Goal: Book appointment/travel/reservation

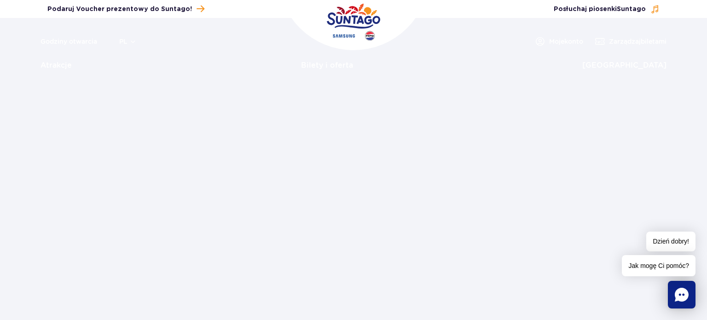
click at [406, 76] on header "Godziny otwarcia pl PL EN UA Moje konto Zarządzaj biletami Aktualny ruch w park…" at bounding box center [353, 49] width 707 height 63
click at [351, 62] on link "Bilety i oferta" at bounding box center [327, 65] width 52 height 22
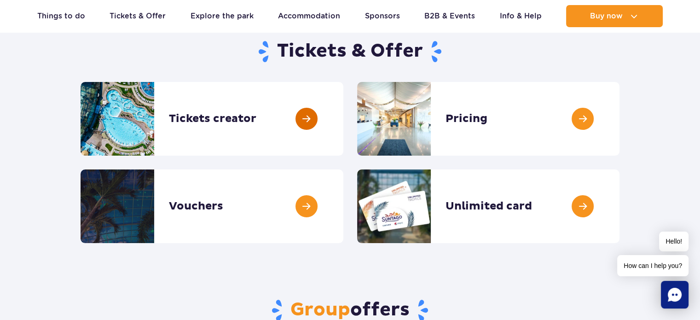
scroll to position [46, 0]
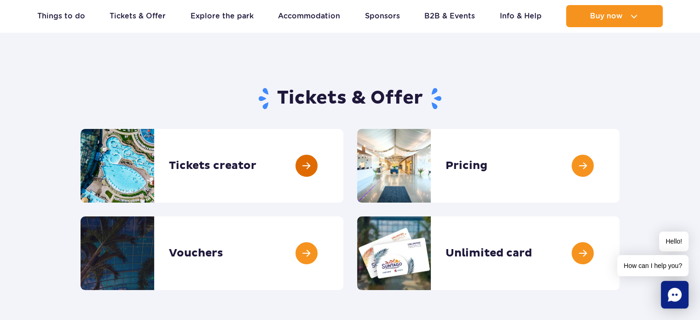
click at [343, 171] on link at bounding box center [343, 166] width 0 height 74
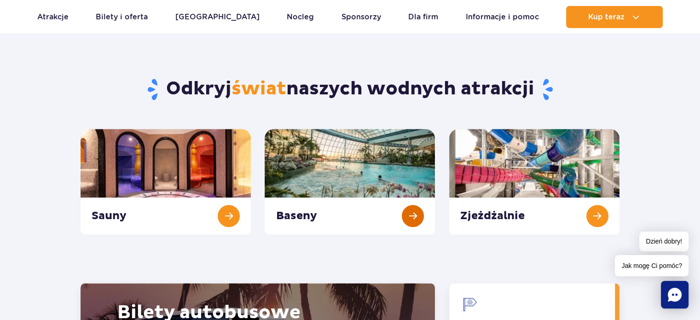
scroll to position [920, 0]
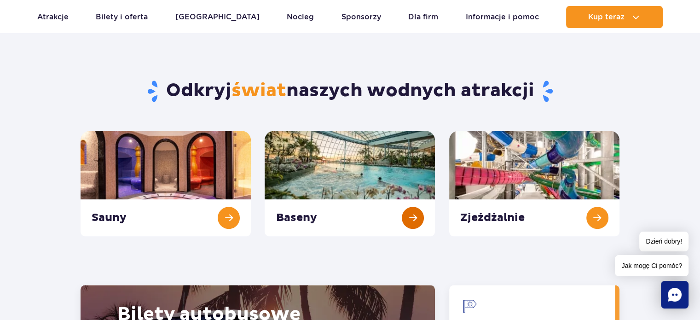
click at [412, 227] on link "Baseny" at bounding box center [349, 183] width 170 height 105
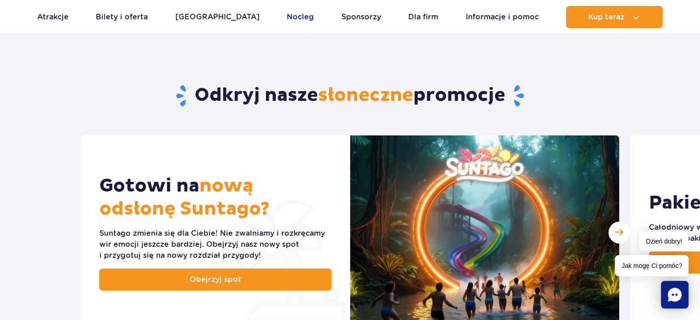
scroll to position [276, 0]
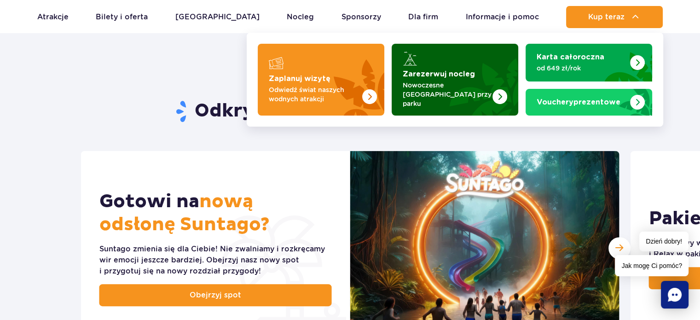
click at [446, 88] on p "Nowoczesne [GEOGRAPHIC_DATA] przy parku" at bounding box center [447, 94] width 90 height 28
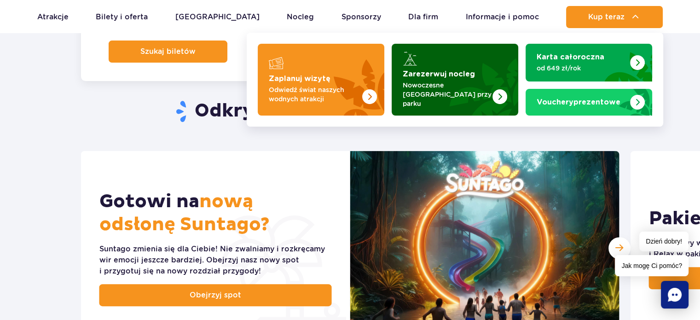
click at [497, 92] on img "Zarezerwuj nocleg" at bounding box center [499, 96] width 15 height 15
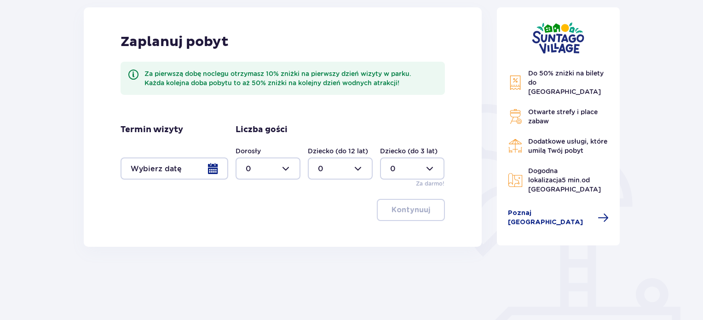
scroll to position [138, 0]
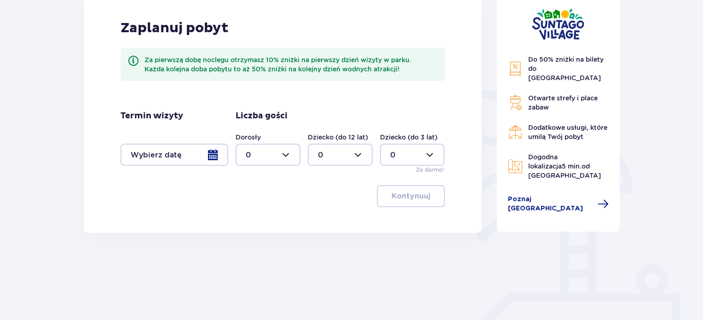
click at [211, 150] on div at bounding box center [175, 155] width 108 height 22
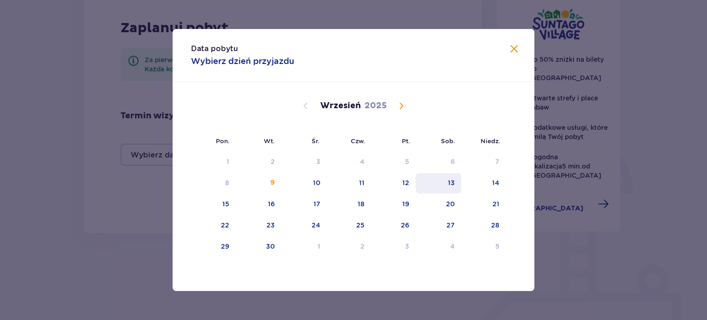
click at [451, 182] on div "13" at bounding box center [451, 182] width 7 height 9
click at [484, 182] on div "14" at bounding box center [483, 183] width 45 height 20
type input "13.09.25 - 14.09.25"
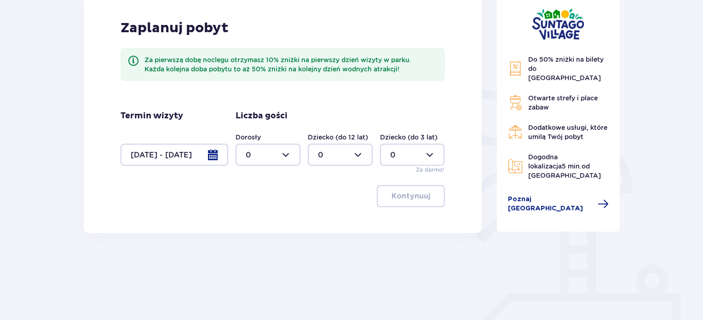
click at [274, 156] on div at bounding box center [268, 155] width 65 height 22
click at [255, 220] on div "2" at bounding box center [268, 221] width 45 height 10
type input "2"
click at [360, 153] on div at bounding box center [340, 155] width 65 height 22
click at [328, 217] on div "2" at bounding box center [340, 221] width 45 height 10
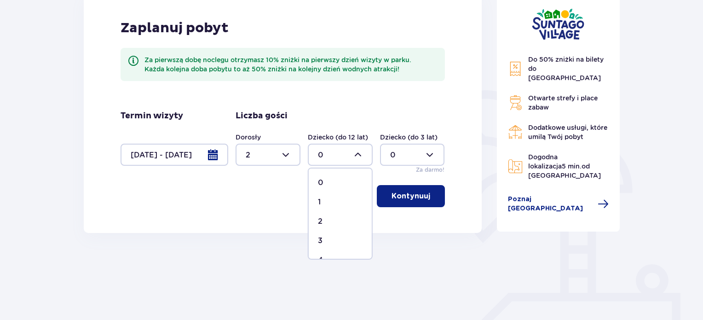
type input "2"
click at [411, 198] on p "Kontynuuj" at bounding box center [410, 196] width 39 height 10
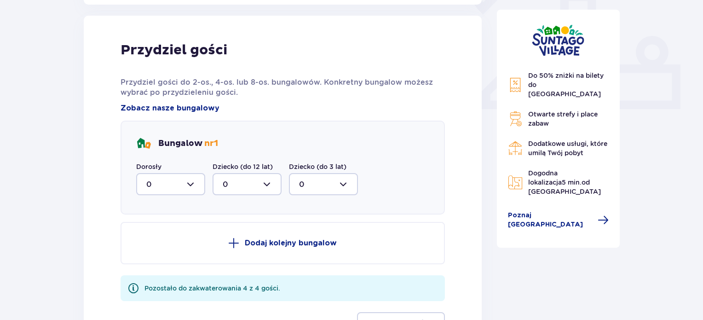
scroll to position [371, 0]
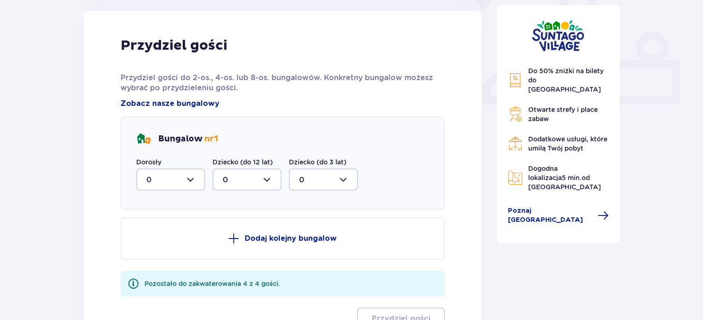
click at [169, 177] on div at bounding box center [170, 179] width 69 height 22
click at [156, 244] on div "2" at bounding box center [170, 246] width 49 height 10
type input "2"
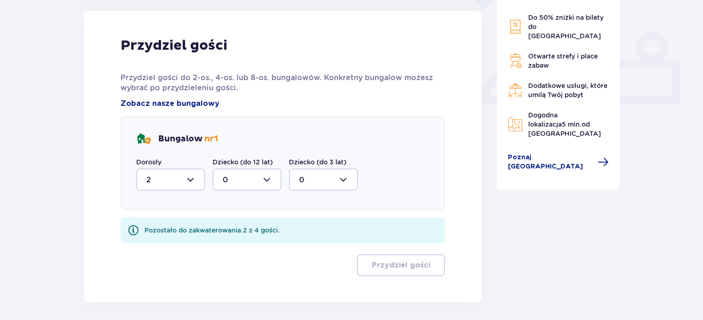
click at [251, 178] on div at bounding box center [247, 179] width 69 height 22
click at [236, 245] on div "2" at bounding box center [247, 246] width 49 height 10
type input "2"
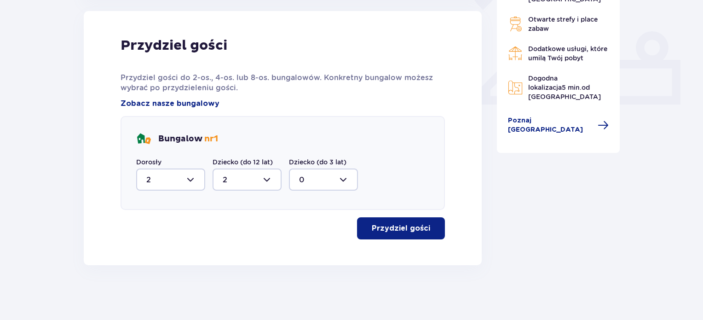
click at [412, 223] on p "Przydziel gości" at bounding box center [401, 228] width 58 height 10
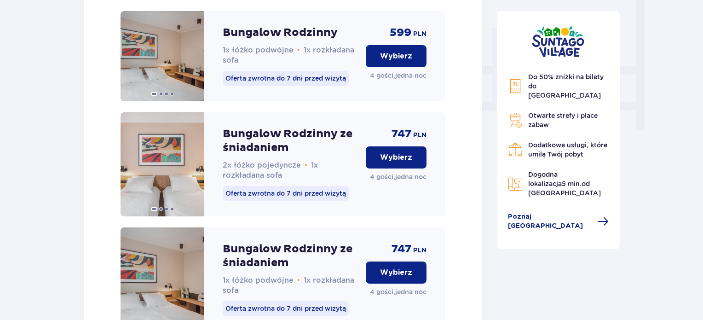
scroll to position [865, 0]
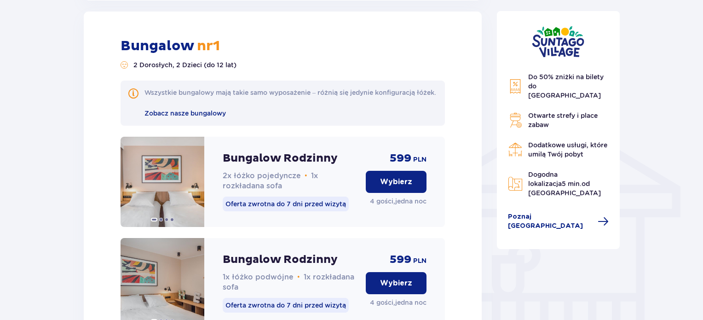
click at [385, 187] on p "Wybierz" at bounding box center [396, 182] width 32 height 10
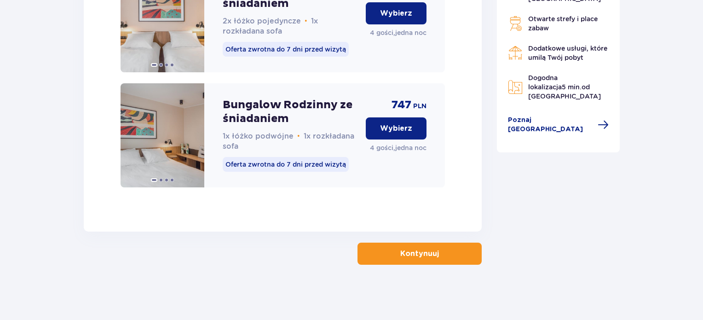
click at [411, 263] on button "Kontynuuj" at bounding box center [419, 253] width 124 height 22
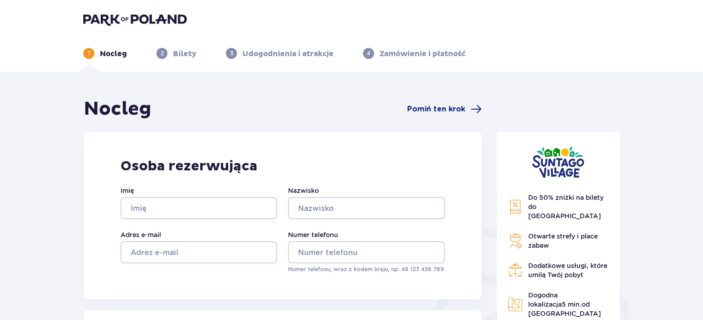
click at [182, 54] on p "Bilety" at bounding box center [184, 54] width 23 height 10
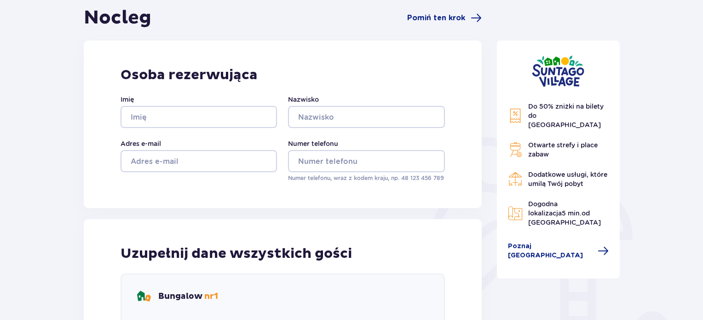
scroll to position [92, 0]
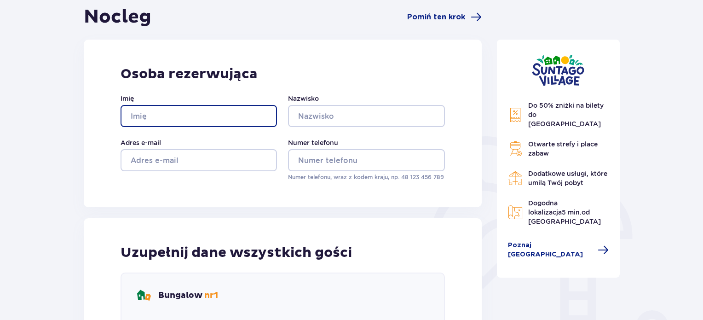
click at [178, 112] on input "Imię" at bounding box center [199, 116] width 156 height 22
type input "Mateusz"
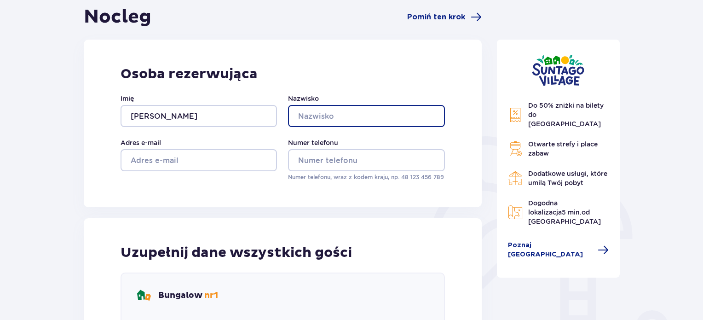
type input "Benka"
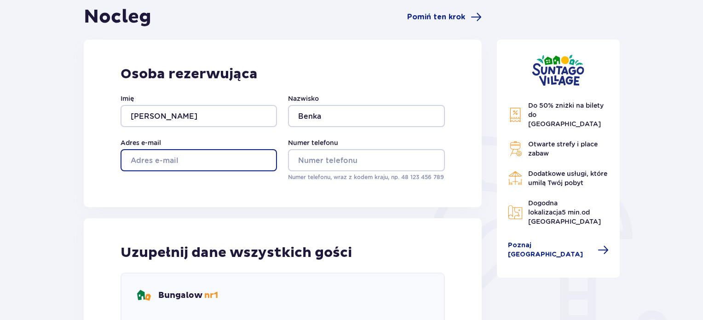
type input "mateuszbenka@gmail.com"
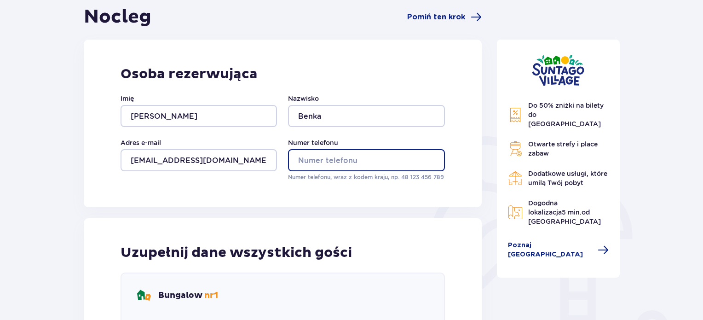
type input "506819300"
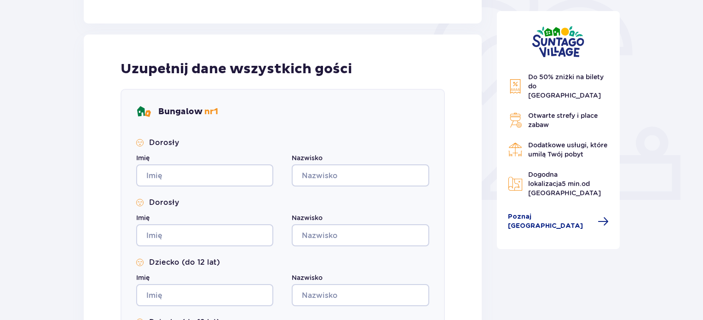
scroll to position [276, 0]
click at [186, 173] on input "Imię" at bounding box center [204, 175] width 137 height 22
type input "Mateusz"
type input "Benka"
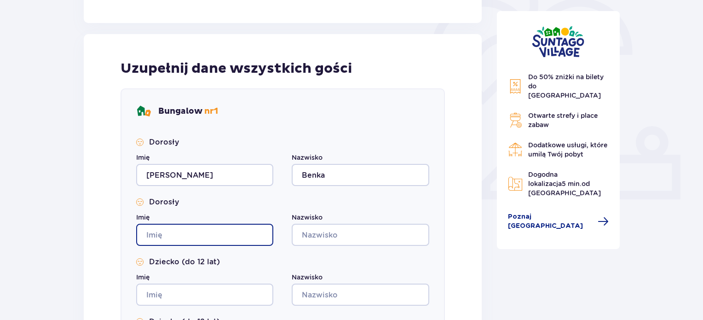
type input "Mateusz"
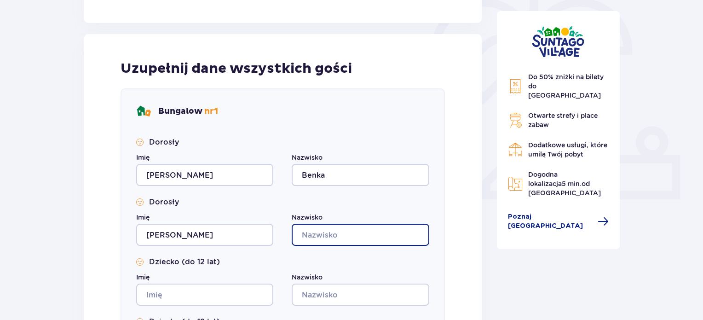
type input "Benka"
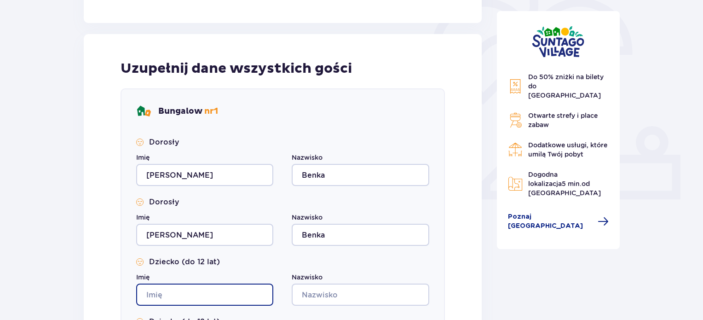
type input "Mateusz"
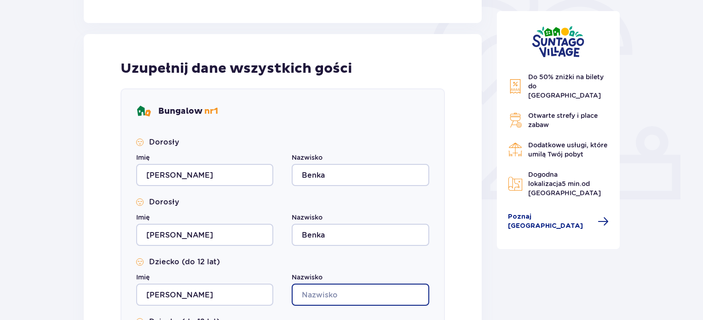
type input "Benka"
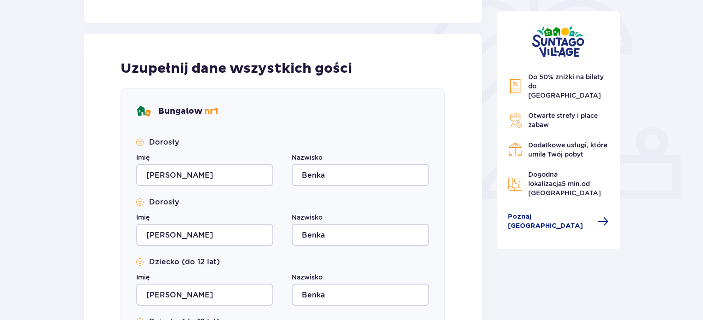
type input "Mateusz"
type input "Benka"
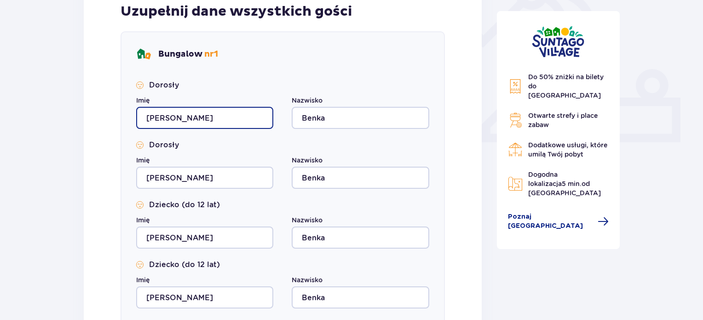
scroll to position [414, 0]
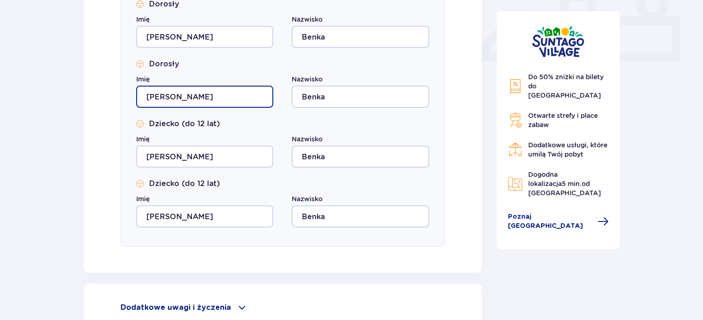
drag, startPoint x: 131, startPoint y: 97, endPoint x: 105, endPoint y: 97, distance: 25.8
click at [105, 97] on div "Uzupełnij dane wszystkich gości Bungalow nr 1 Dorosły Imię Mateusz Nazwisko Ben…" at bounding box center [283, 84] width 398 height 376
type input "Marta"
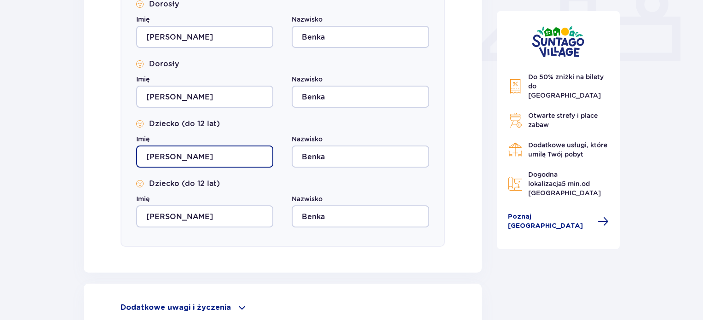
type input "Krzysztof"
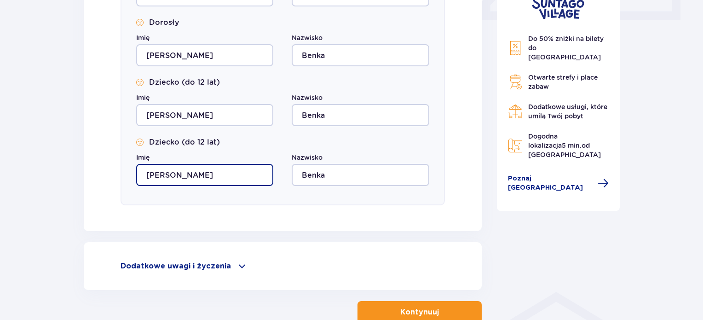
scroll to position [513, 0]
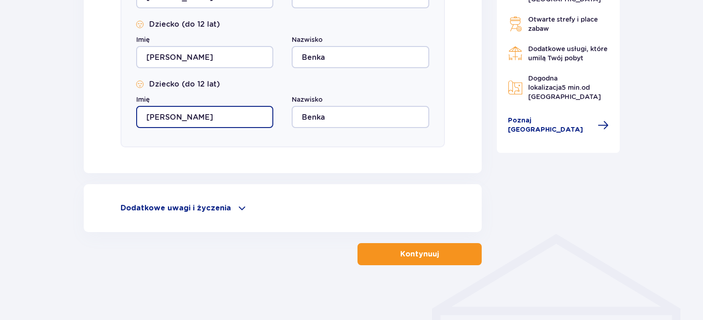
type input "Michal"
click at [210, 205] on p "Dodatkowe uwagi i życzenia" at bounding box center [176, 208] width 110 height 10
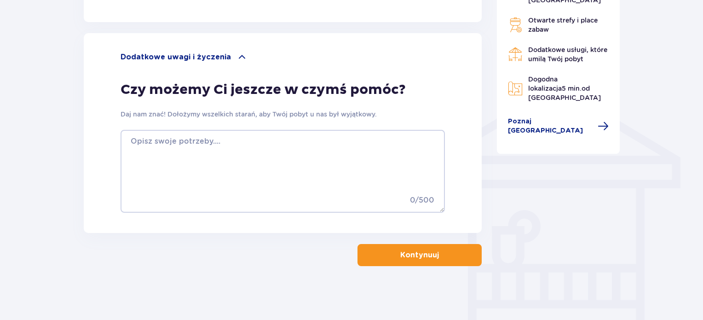
scroll to position [665, 0]
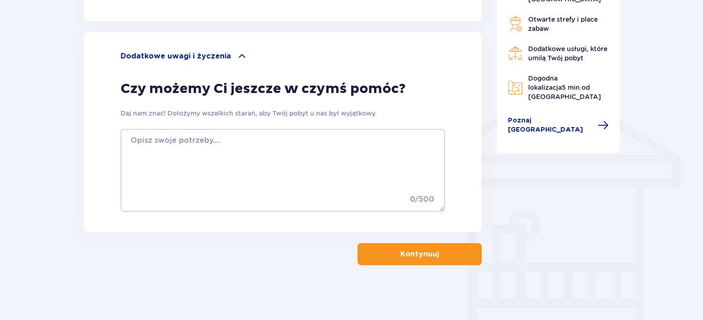
click at [411, 243] on button "Kontynuuj" at bounding box center [419, 254] width 124 height 22
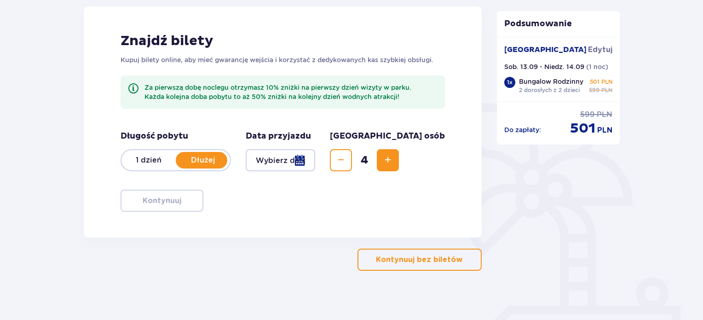
scroll to position [131, 0]
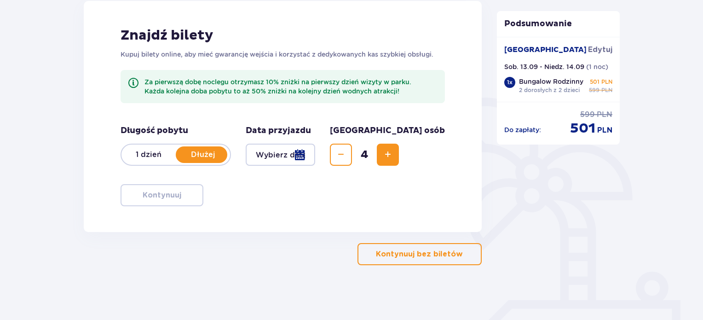
click at [299, 151] on div at bounding box center [280, 155] width 69 height 22
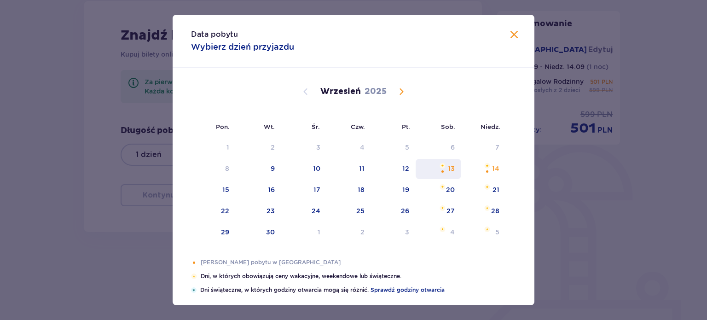
click at [448, 168] on div "13" at bounding box center [451, 168] width 7 height 9
click at [510, 37] on span at bounding box center [513, 34] width 11 height 11
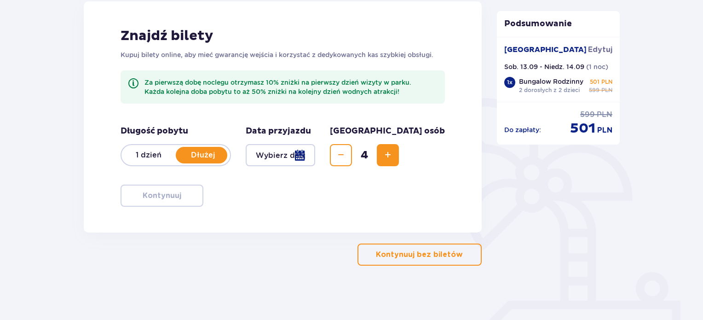
scroll to position [131, 0]
click at [292, 158] on div at bounding box center [280, 155] width 69 height 22
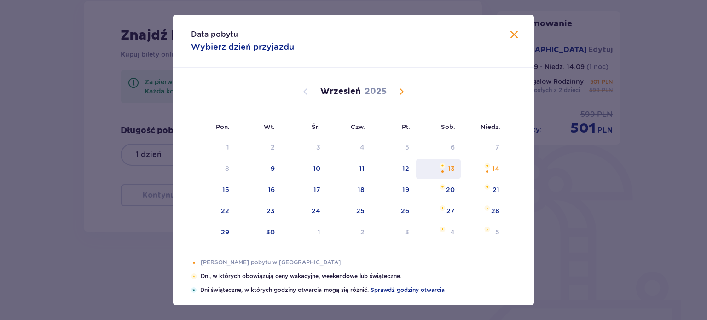
click at [461, 166] on div "14" at bounding box center [483, 169] width 45 height 20
click at [448, 167] on div "13" at bounding box center [451, 168] width 7 height 9
click at [509, 41] on button at bounding box center [513, 34] width 11 height 11
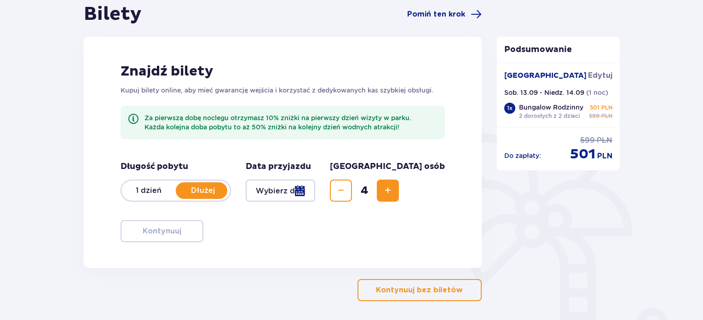
scroll to position [39, 0]
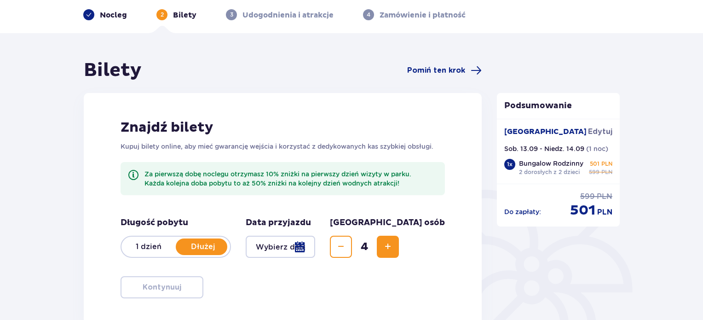
click at [199, 249] on p "Dłużej" at bounding box center [203, 246] width 54 height 10
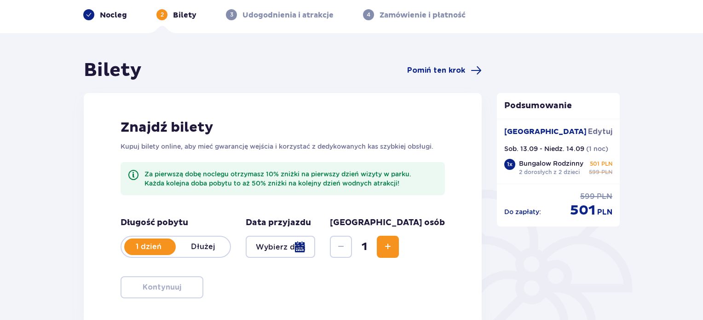
click at [193, 246] on p "Dłużej" at bounding box center [203, 246] width 54 height 10
click at [146, 246] on p "1 dzień" at bounding box center [148, 246] width 54 height 10
click at [309, 244] on div at bounding box center [280, 247] width 69 height 22
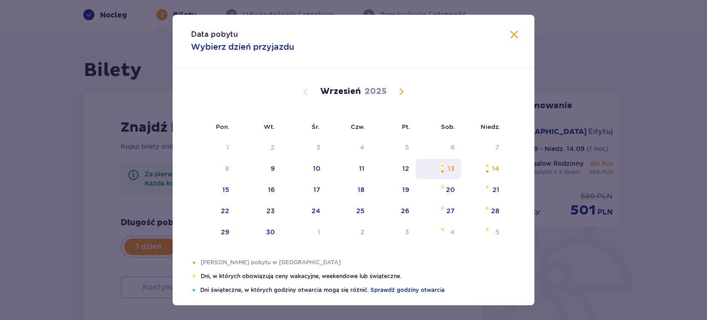
click at [449, 171] on div "13" at bounding box center [451, 168] width 7 height 9
type input "13.09.25"
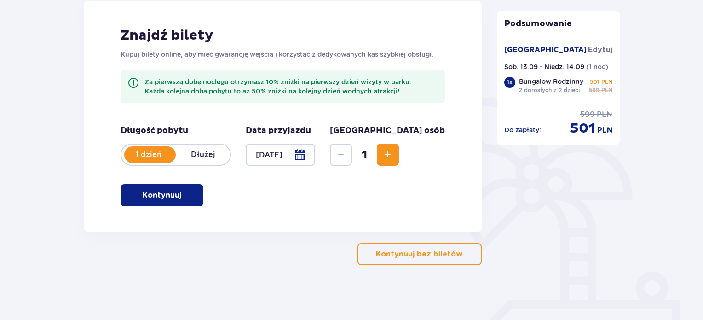
scroll to position [85, 0]
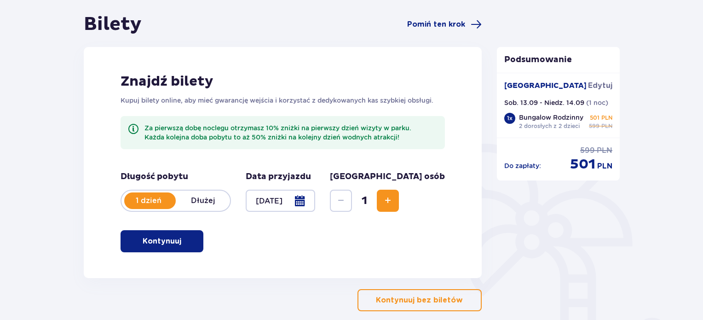
click at [173, 243] on button "Kontynuuj" at bounding box center [162, 241] width 83 height 22
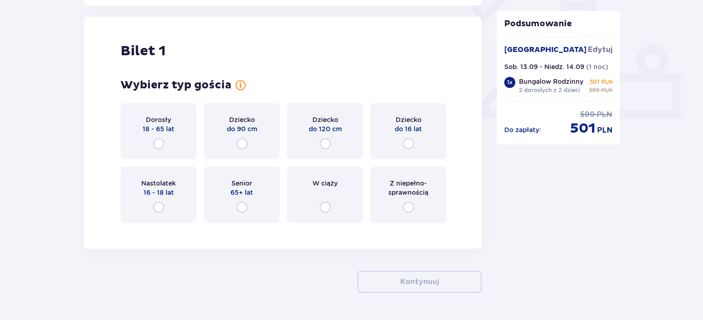
scroll to position [362, 0]
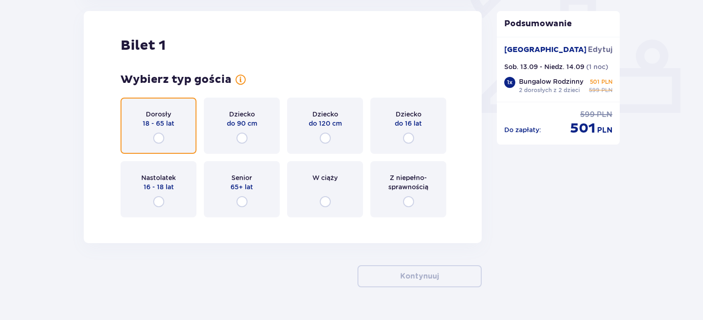
click at [158, 137] on input "radio" at bounding box center [158, 137] width 11 height 11
radio input "true"
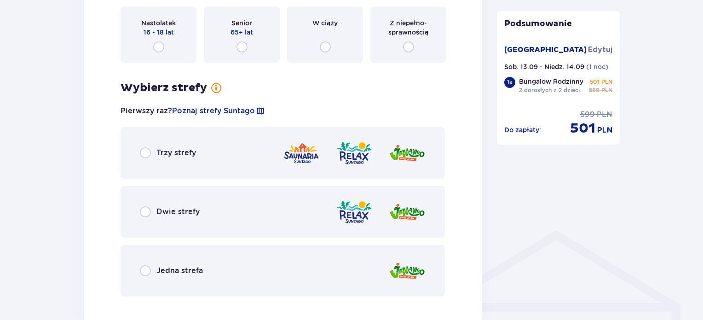
scroll to position [541, 0]
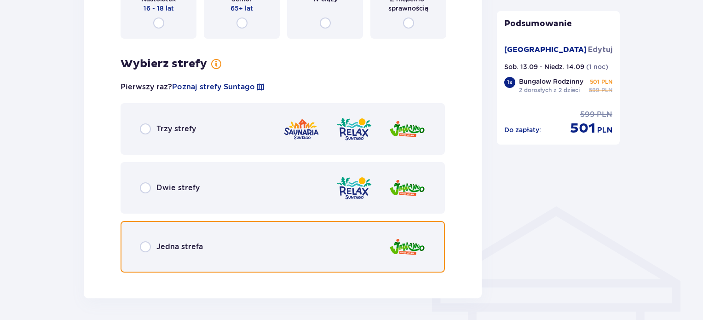
click at [145, 246] on input "radio" at bounding box center [145, 246] width 11 height 11
radio input "true"
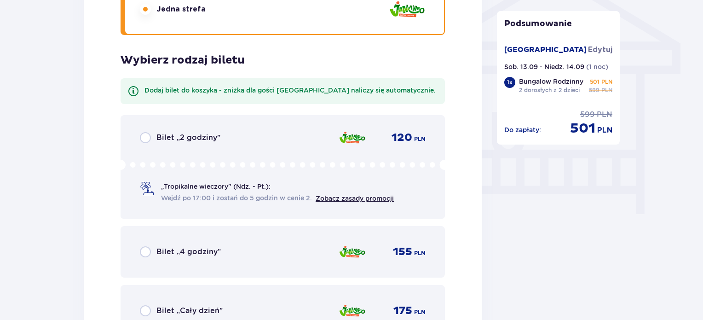
scroll to position [821, 0]
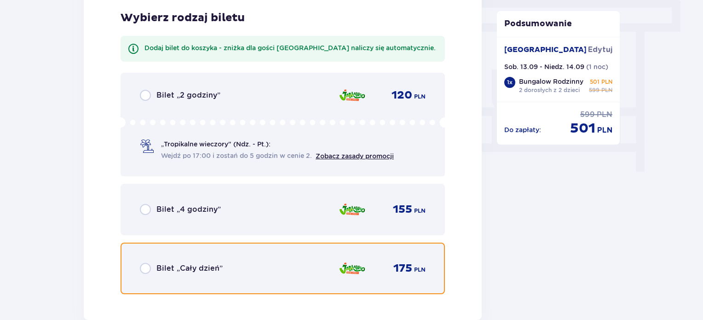
click at [146, 268] on input "radio" at bounding box center [145, 268] width 11 height 11
radio input "true"
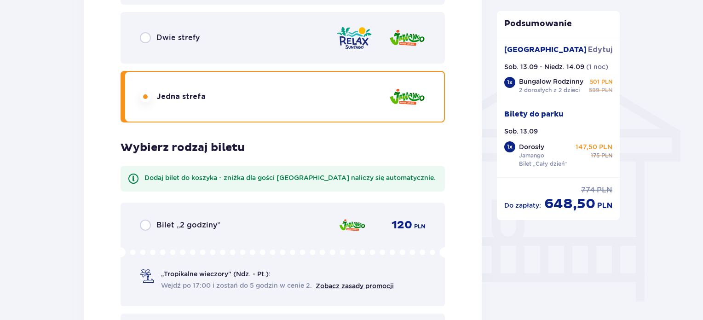
scroll to position [599, 0]
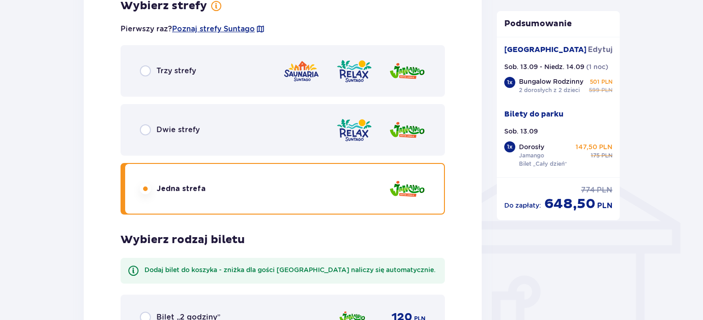
click at [152, 73] on div "Trzy strefy" at bounding box center [168, 70] width 56 height 11
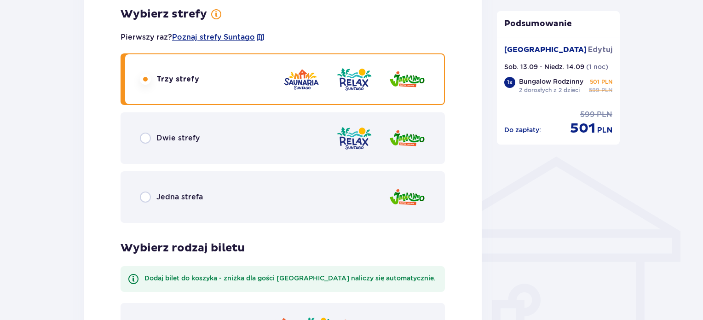
scroll to position [591, 0]
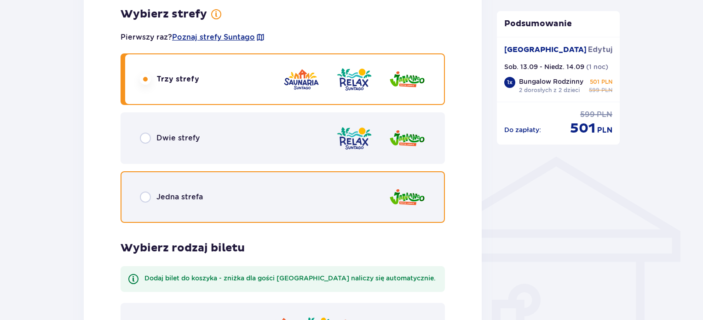
click at [147, 197] on input "radio" at bounding box center [145, 196] width 11 height 11
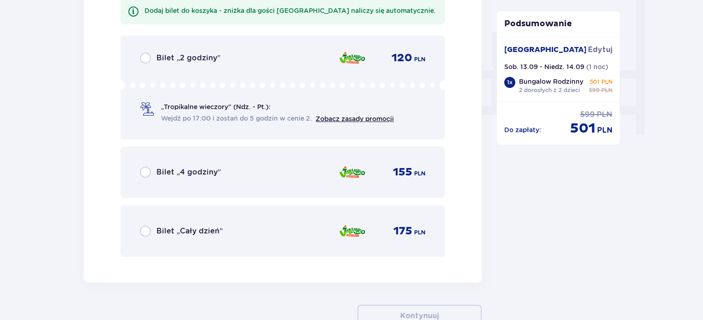
scroll to position [867, 0]
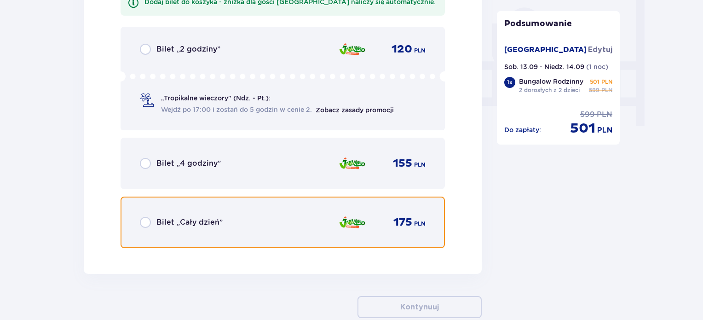
click at [147, 223] on input "radio" at bounding box center [145, 222] width 11 height 11
radio input "true"
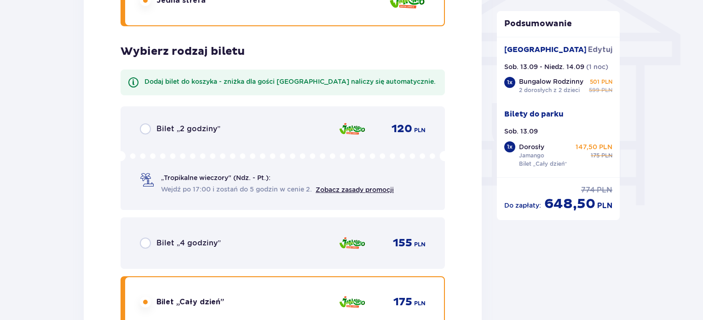
scroll to position [610, 0]
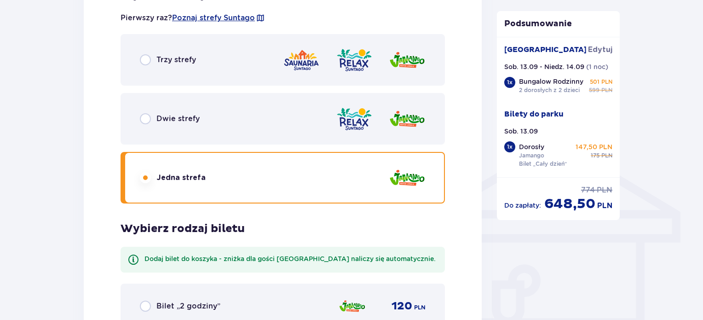
click at [160, 121] on p "Dwie strefy" at bounding box center [177, 119] width 43 height 10
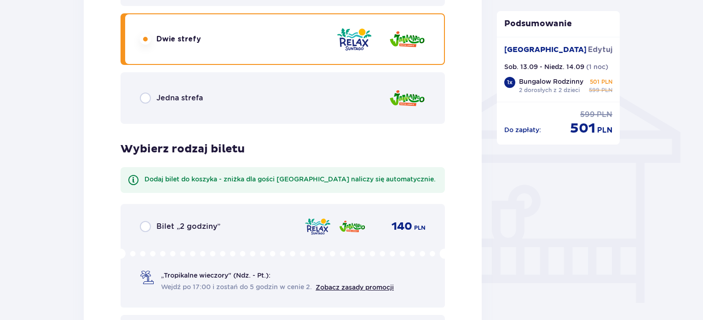
scroll to position [920, 0]
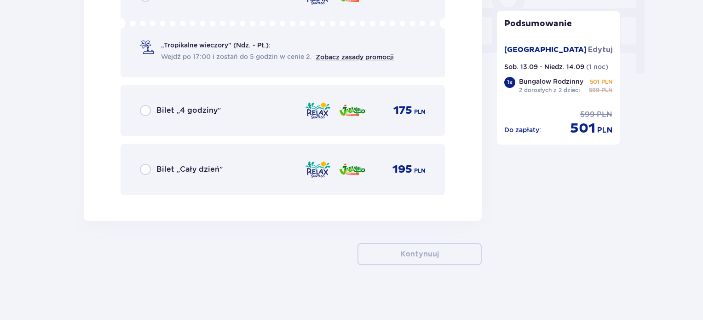
click at [199, 169] on p "Bilet „Cały dzień”" at bounding box center [189, 169] width 66 height 10
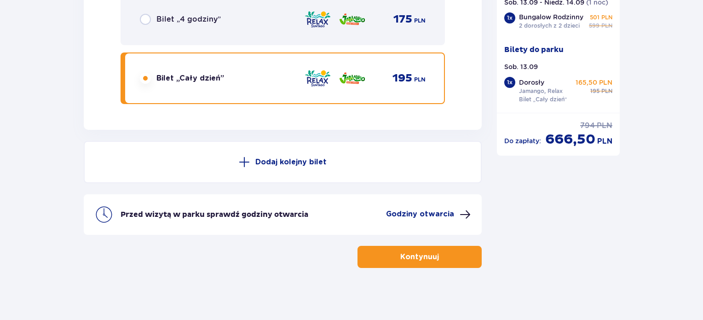
scroll to position [1013, 0]
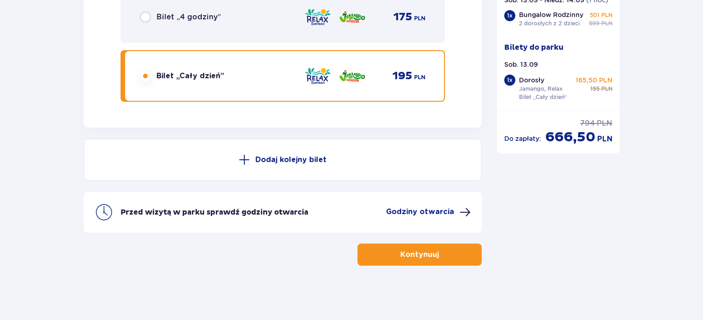
click at [292, 155] on p "Dodaj kolejny bilet" at bounding box center [290, 160] width 71 height 10
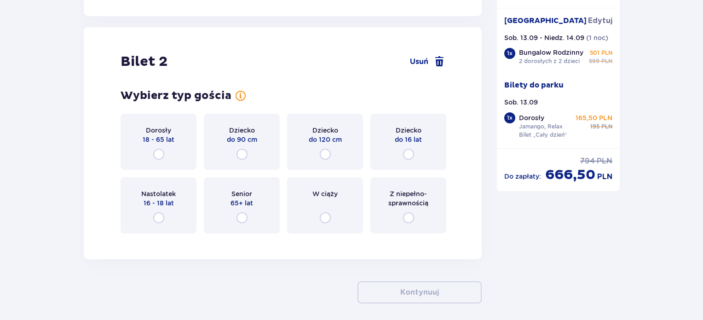
scroll to position [1140, 0]
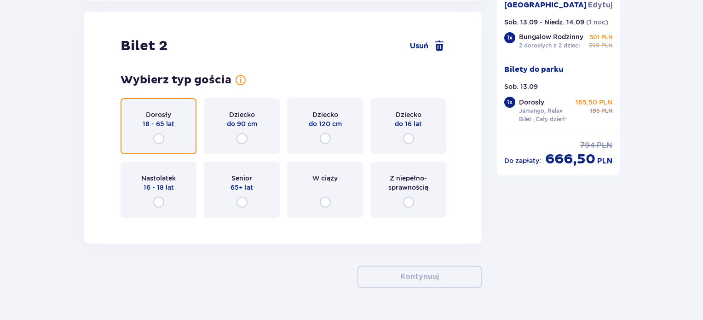
click at [158, 135] on input "radio" at bounding box center [158, 138] width 11 height 11
radio input "true"
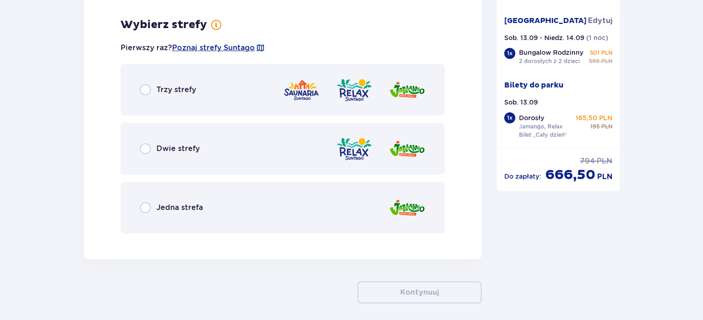
scroll to position [1364, 0]
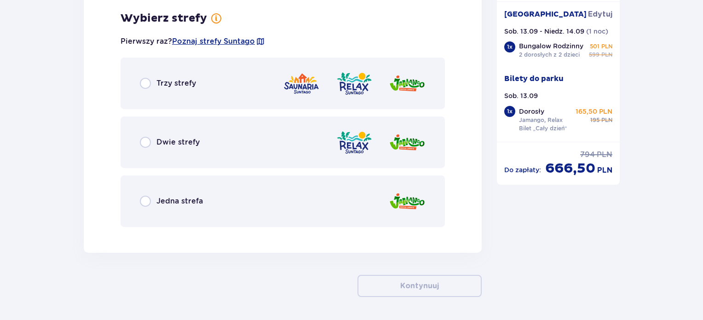
click at [167, 140] on p "Dwie strefy" at bounding box center [177, 142] width 43 height 10
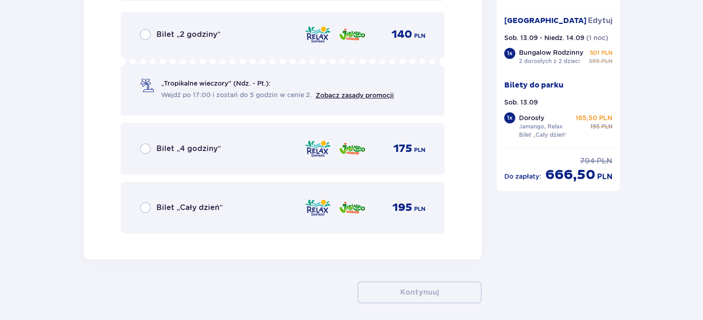
scroll to position [1605, 0]
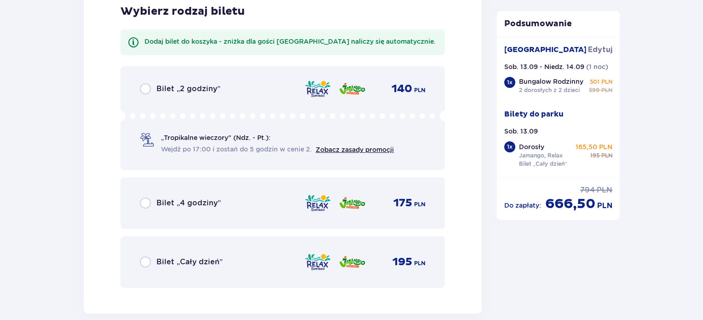
click at [184, 258] on p "Bilet „Cały dzień”" at bounding box center [189, 262] width 66 height 10
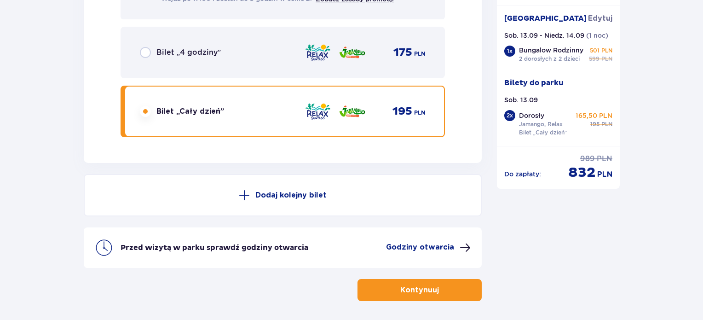
scroll to position [1790, 0]
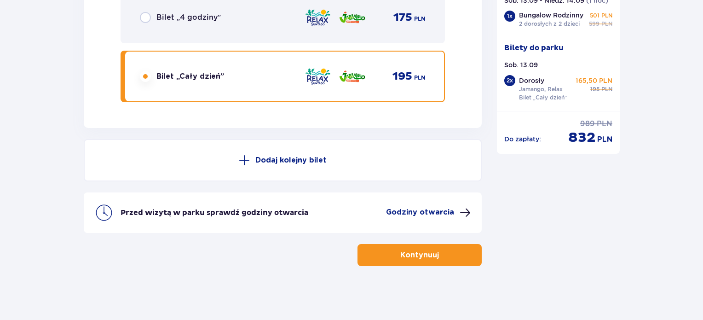
click at [294, 158] on p "Dodaj kolejny bilet" at bounding box center [290, 160] width 71 height 10
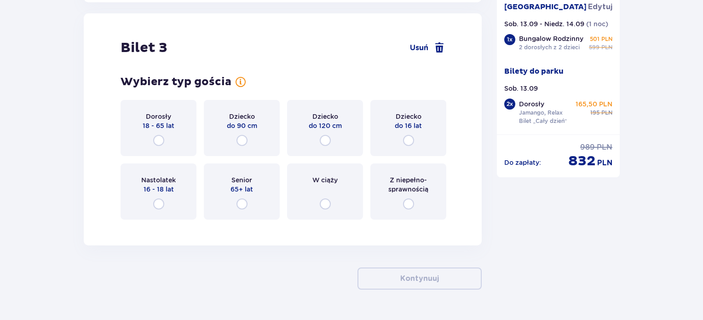
scroll to position [2028, 0]
click at [325, 138] on input "radio" at bounding box center [325, 139] width 11 height 11
radio input "true"
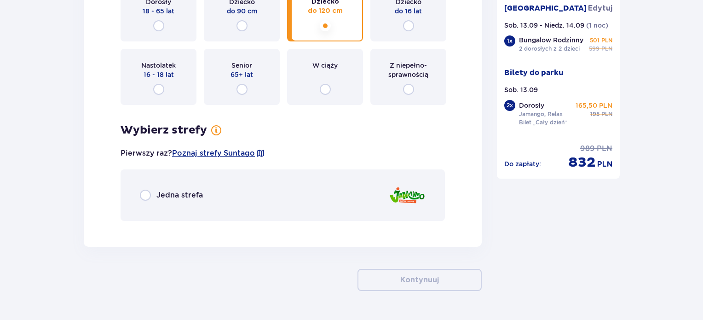
scroll to position [2167, 0]
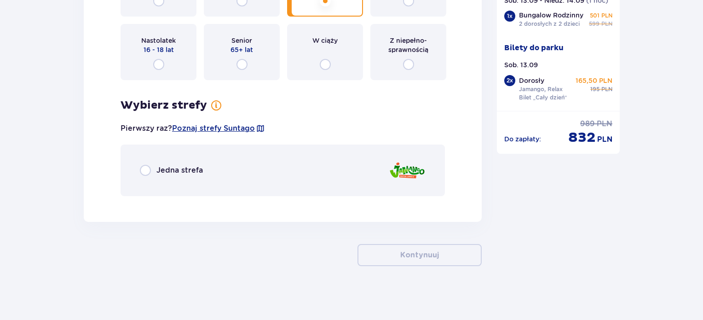
click at [177, 165] on p "Jedna strefa" at bounding box center [179, 170] width 46 height 10
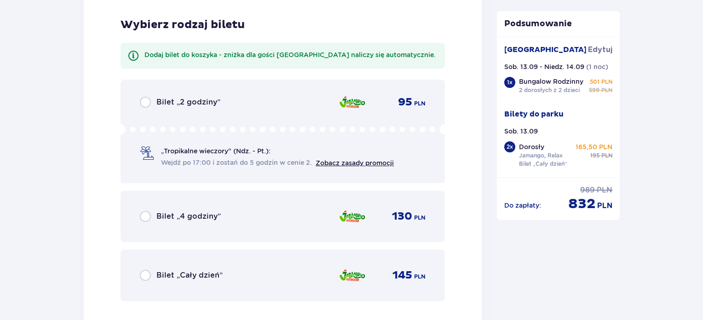
scroll to position [2368, 0]
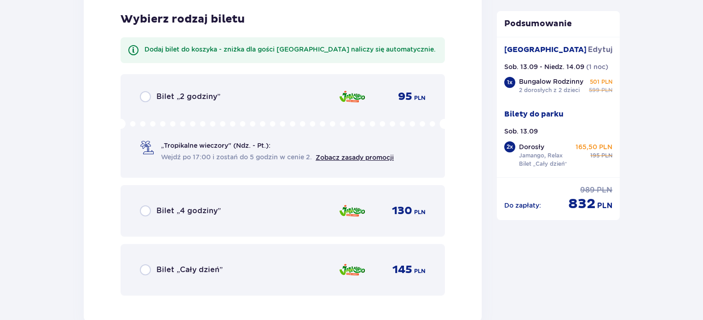
click at [193, 270] on p "Bilet „Cały dzień”" at bounding box center [189, 269] width 66 height 10
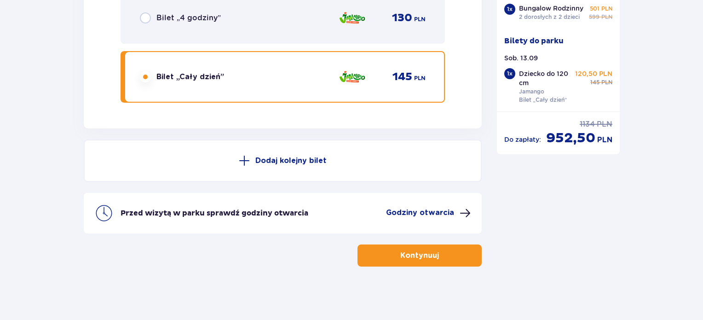
click at [280, 155] on p "Dodaj kolejny bilet" at bounding box center [290, 160] width 71 height 10
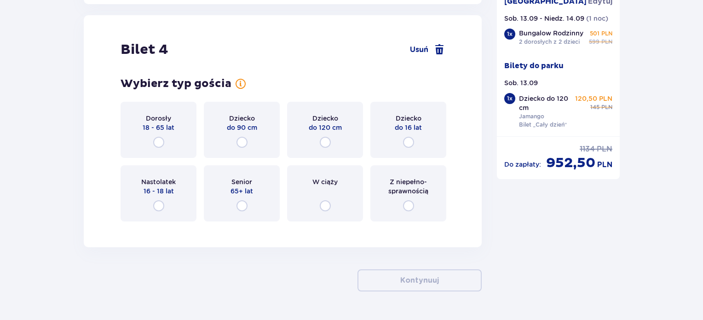
scroll to position [2688, 0]
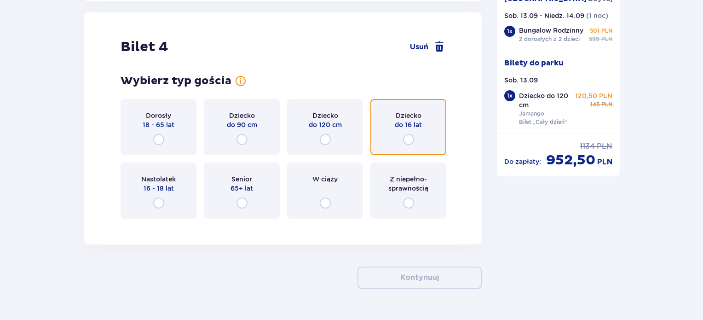
click at [409, 138] on input "radio" at bounding box center [408, 139] width 11 height 11
radio input "true"
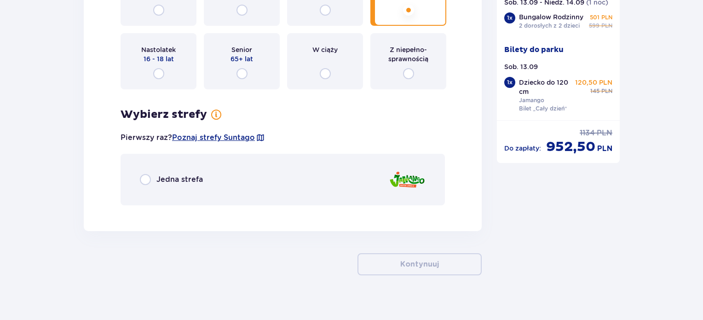
scroll to position [2826, 0]
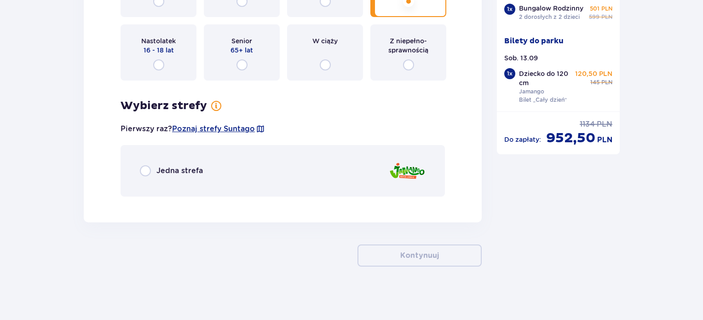
click at [188, 168] on p "Jedna strefa" at bounding box center [179, 171] width 46 height 10
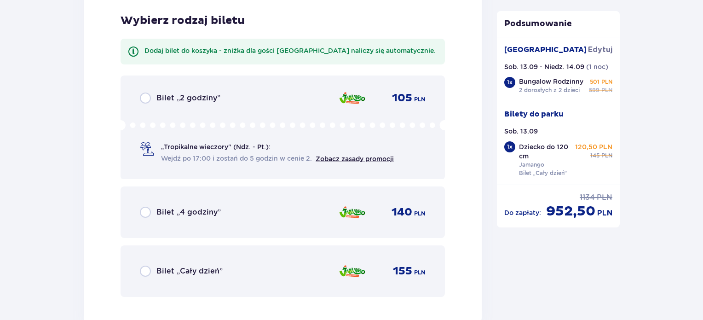
scroll to position [3029, 0]
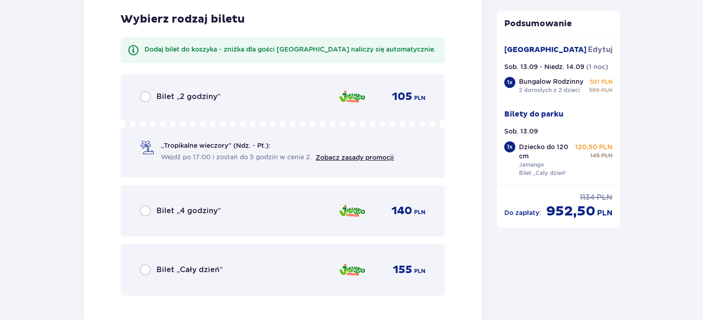
click at [186, 268] on p "Bilet „Cały dzień”" at bounding box center [189, 269] width 66 height 10
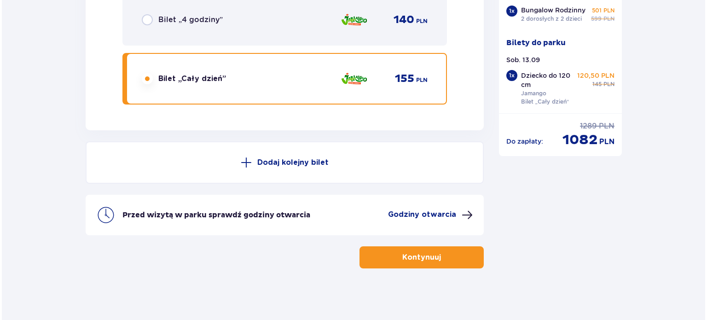
scroll to position [3221, 0]
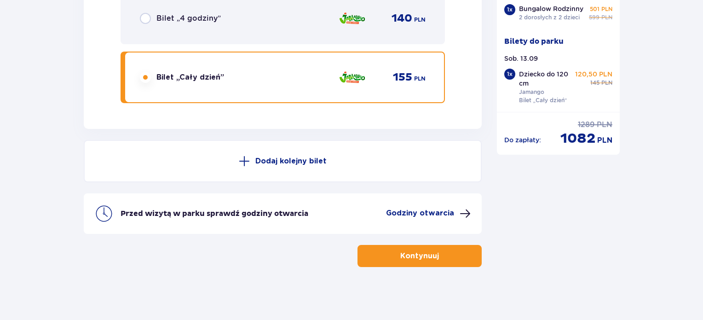
click at [419, 213] on p "Godziny otwarcia" at bounding box center [420, 213] width 68 height 10
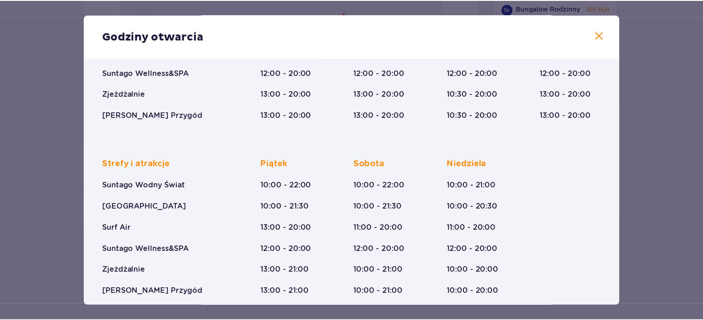
scroll to position [158, 0]
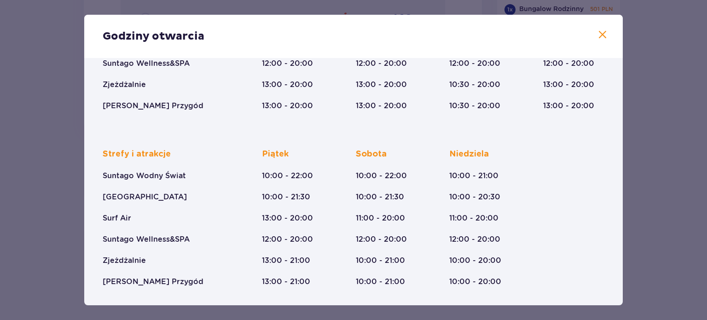
click at [600, 33] on span at bounding box center [602, 34] width 11 height 11
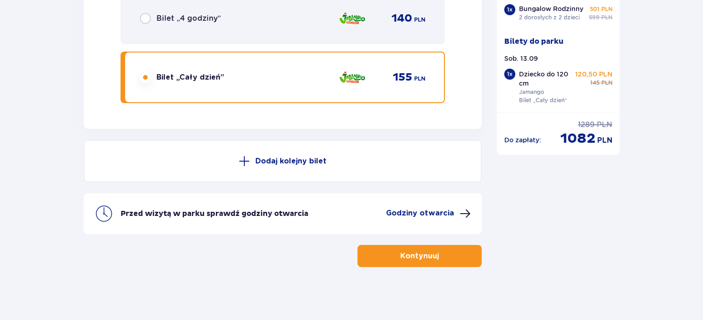
click at [425, 259] on button "Kontynuuj" at bounding box center [419, 256] width 124 height 22
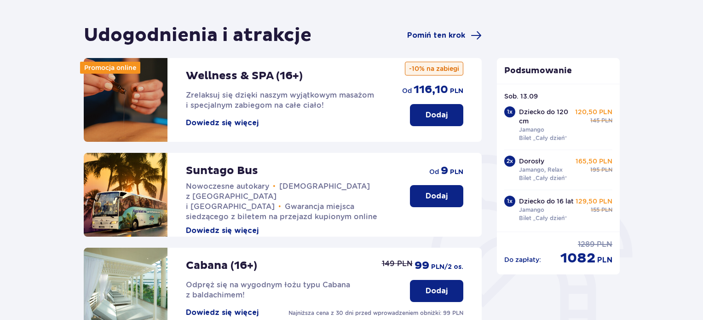
scroll to position [100, 0]
